Goal: Information Seeking & Learning: Learn about a topic

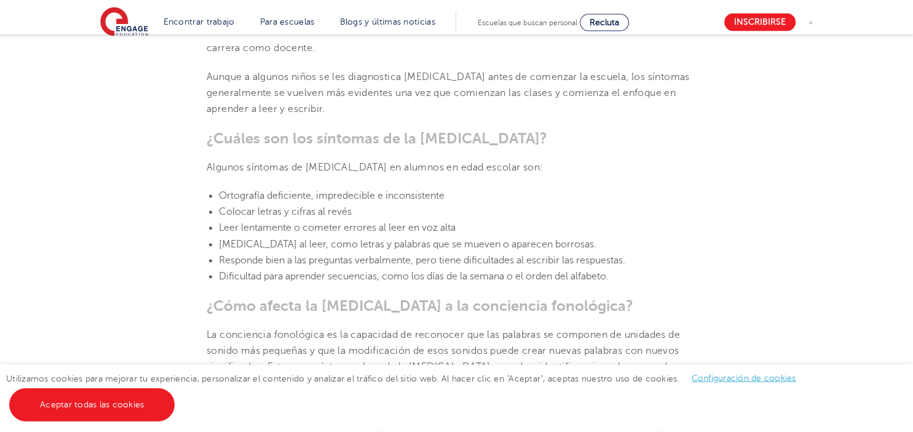
scroll to position [1394, 0]
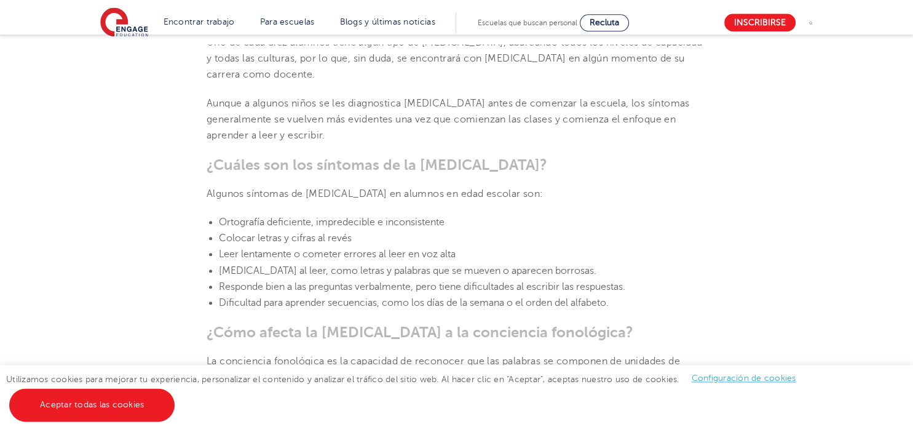
click at [568, 281] on font "Responde bien a las preguntas verbalmente, pero tiene dificultades al escribir …" at bounding box center [422, 286] width 407 height 11
click at [603, 230] on li "Colocar letras y cifras al revés" at bounding box center [463, 238] width 488 height 16
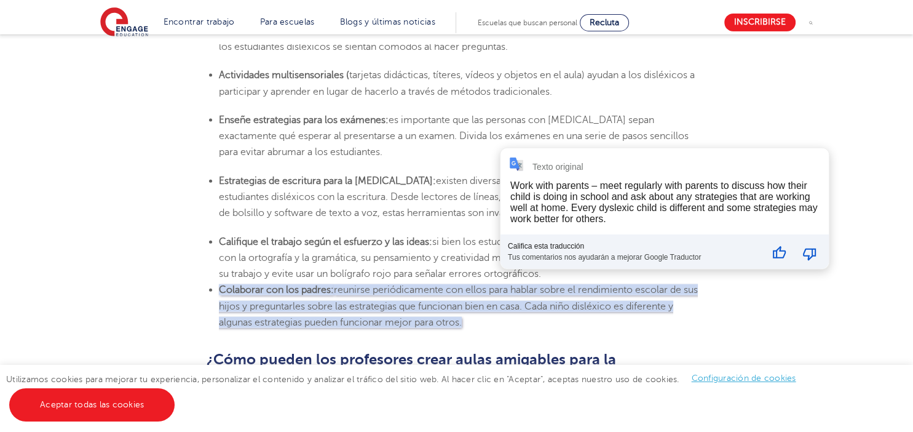
scroll to position [2727, 0]
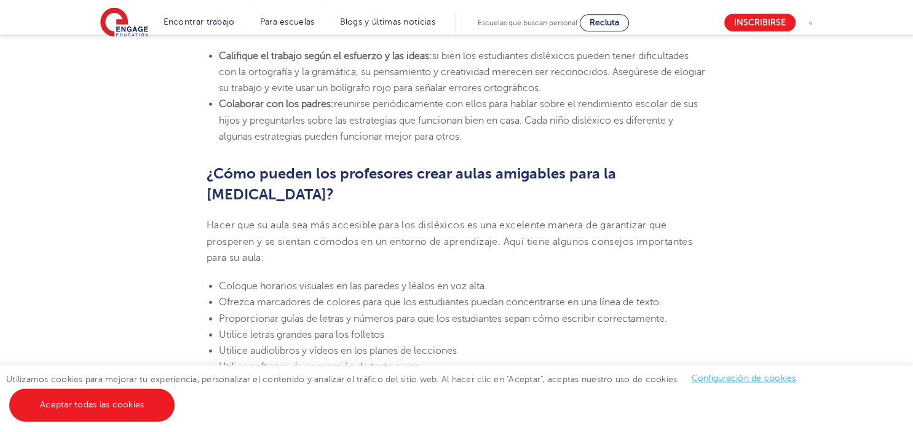
scroll to position [2919, 0]
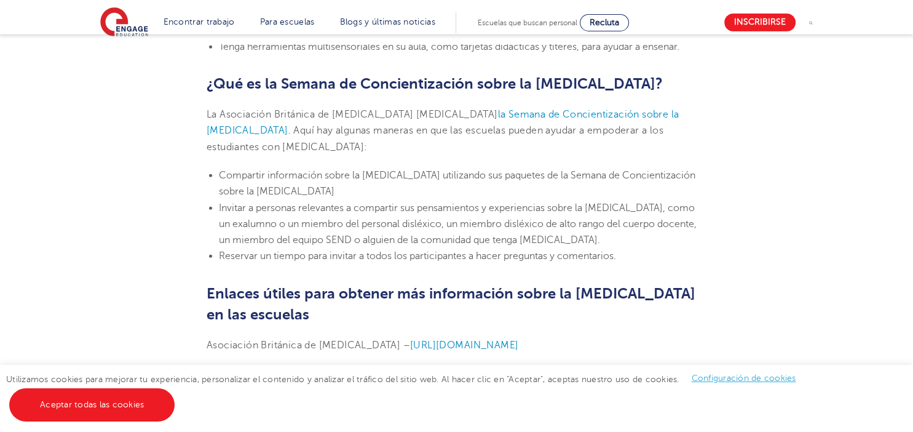
scroll to position [3317, 0]
drag, startPoint x: 610, startPoint y: 208, endPoint x: 299, endPoint y: 236, distance: 311.9
click at [207, 367] on font "[MEDICAL_DATA] del NHS:" at bounding box center [269, 372] width 125 height 11
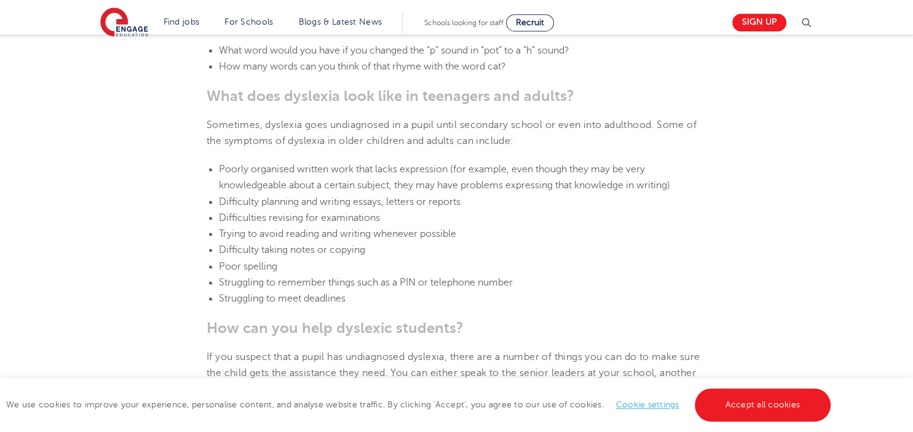
scroll to position [1626, 0]
click at [164, 290] on section "[DATE] Supporting Dyslexia In Schools: 10 Teaching Strategies | Engage How To S…" at bounding box center [457, 351] width 746 height 3207
